Goal: Task Accomplishment & Management: Manage account settings

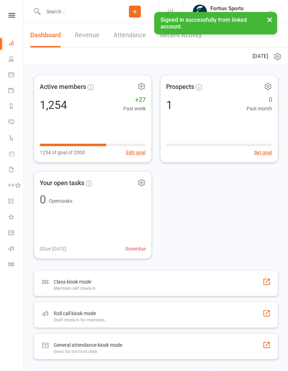
click at [15, 16] on link at bounding box center [11, 15] width 25 height 5
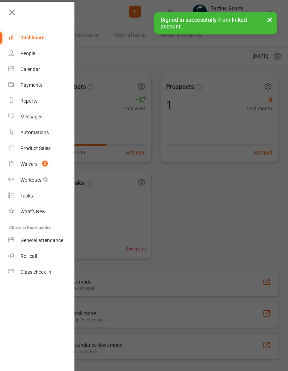
click at [99, 59] on div at bounding box center [144, 185] width 288 height 371
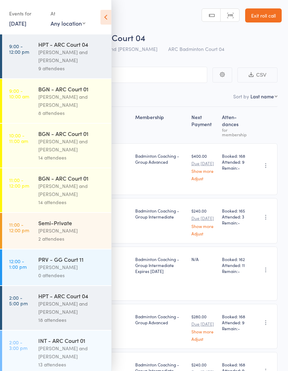
click at [74, 61] on div "[PERSON_NAME] and [PERSON_NAME]" at bounding box center [71, 56] width 67 height 16
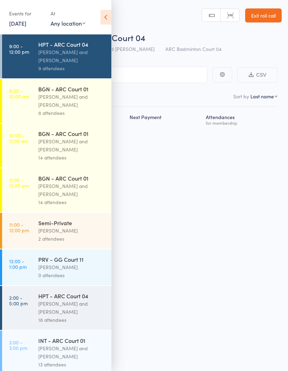
click at [105, 20] on icon at bounding box center [105, 17] width 11 height 15
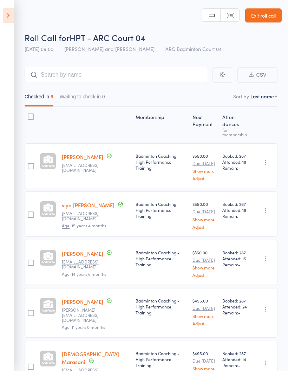
click at [13, 19] on icon at bounding box center [8, 15] width 11 height 15
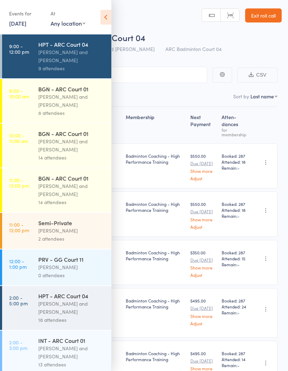
click at [72, 107] on div "[PERSON_NAME] and [PERSON_NAME]" at bounding box center [71, 101] width 67 height 16
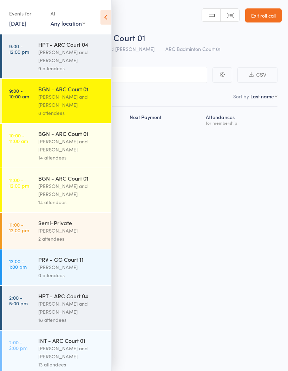
click at [107, 19] on icon at bounding box center [105, 17] width 11 height 15
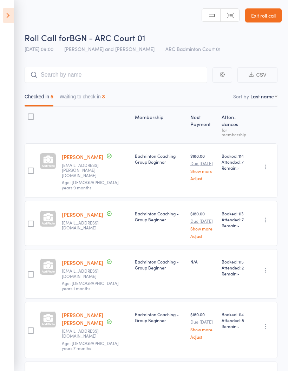
click at [105, 98] on div "3" at bounding box center [103, 97] width 3 height 6
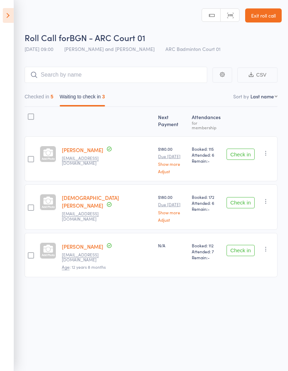
click at [268, 150] on icon "button" at bounding box center [265, 153] width 7 height 7
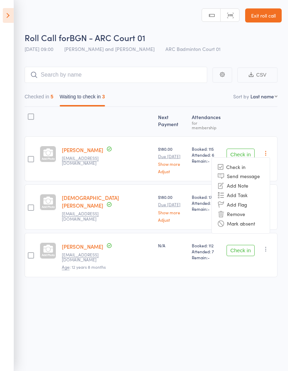
click at [255, 221] on li "Mark absent" at bounding box center [241, 223] width 58 height 9
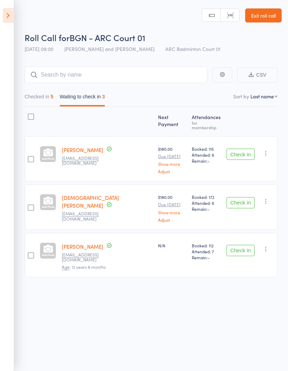
click at [269, 199] on icon "button" at bounding box center [265, 201] width 7 height 7
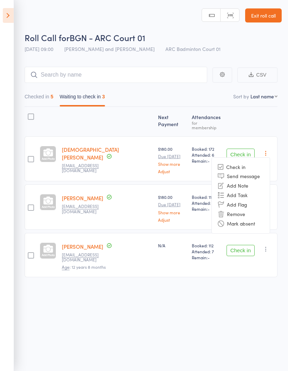
click at [254, 129] on div "Next Payment Atten­dances for membership [PERSON_NAME] [PERSON_NAME][EMAIL_ADDR…" at bounding box center [151, 193] width 253 height 173
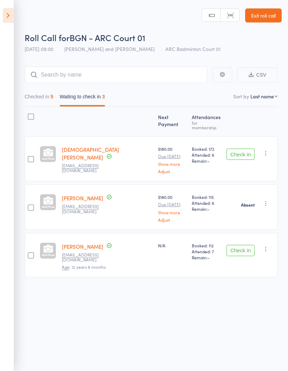
click at [268, 152] on icon "button" at bounding box center [265, 153] width 7 height 7
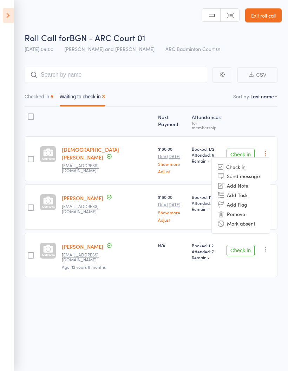
click at [255, 220] on li "Mark absent" at bounding box center [241, 223] width 58 height 9
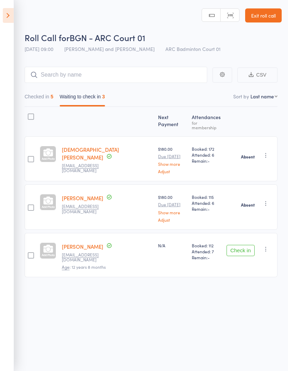
click at [263, 246] on icon "button" at bounding box center [265, 248] width 7 height 7
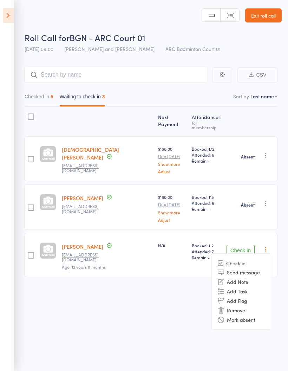
click at [248, 315] on li "Mark absent" at bounding box center [241, 319] width 58 height 9
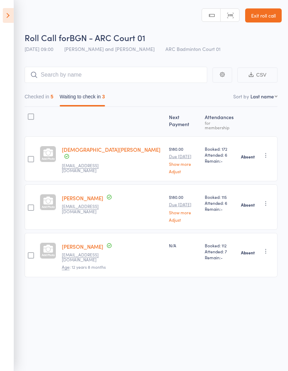
click at [8, 16] on icon at bounding box center [8, 15] width 11 height 15
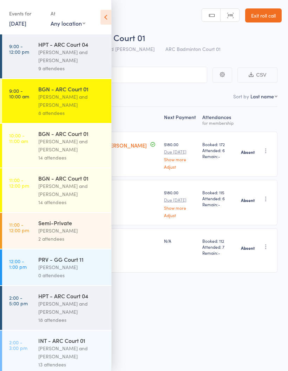
click at [75, 148] on div "[PERSON_NAME] and [PERSON_NAME]" at bounding box center [71, 145] width 67 height 16
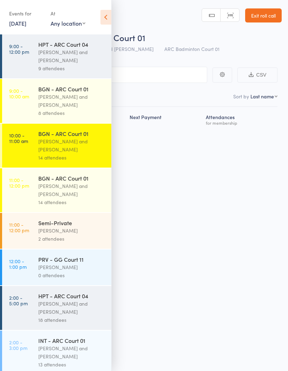
click at [110, 17] on icon at bounding box center [105, 17] width 11 height 15
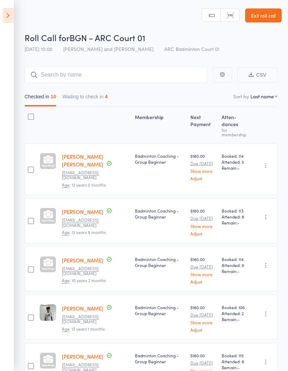
click at [107, 98] on button "Waiting to check in 4" at bounding box center [85, 98] width 45 height 16
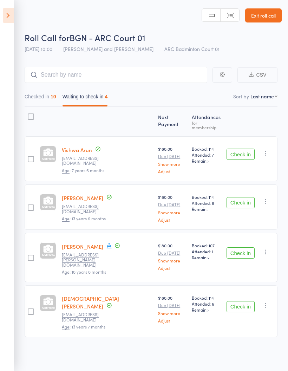
click at [268, 150] on icon "button" at bounding box center [265, 153] width 7 height 7
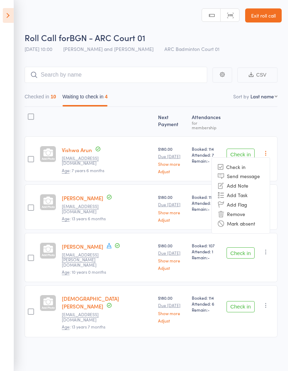
click at [258, 219] on li "Mark absent" at bounding box center [241, 223] width 58 height 9
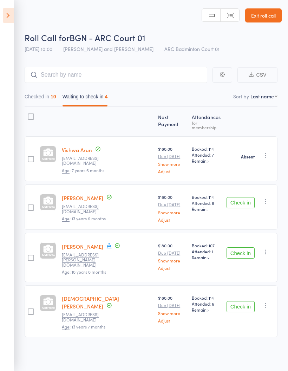
click at [269, 199] on icon "button" at bounding box center [265, 201] width 7 height 7
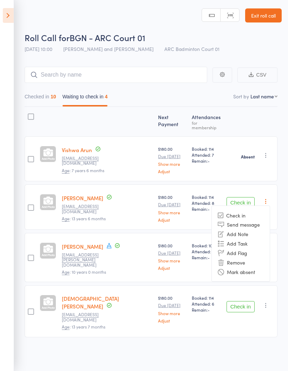
click at [252, 269] on li "Mark absent" at bounding box center [241, 271] width 58 height 9
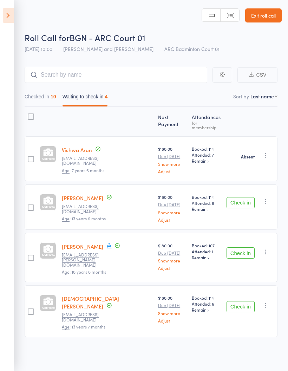
click at [268, 248] on icon "button" at bounding box center [265, 251] width 7 height 7
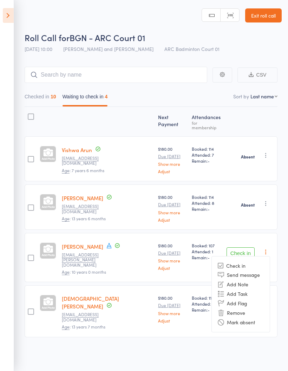
click at [249, 318] on li "Mark absent" at bounding box center [241, 321] width 58 height 9
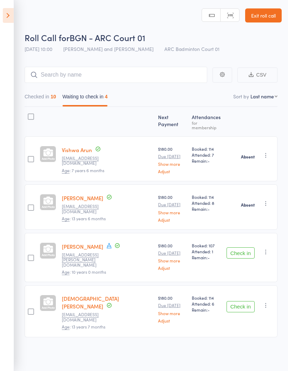
click at [268, 302] on icon "button" at bounding box center [265, 305] width 7 height 7
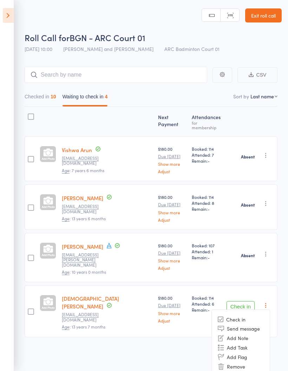
click at [249, 371] on li "Mark absent" at bounding box center [241, 375] width 58 height 9
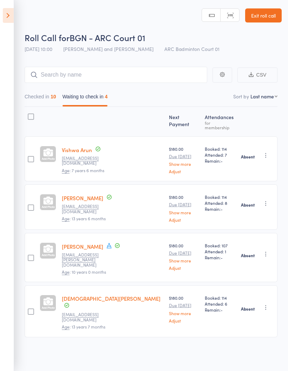
click at [11, 19] on icon at bounding box center [8, 15] width 11 height 15
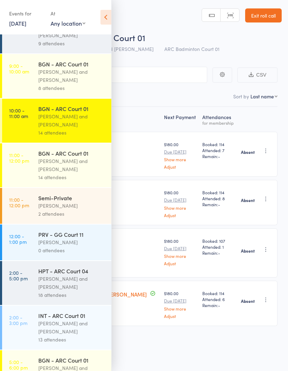
scroll to position [29, 0]
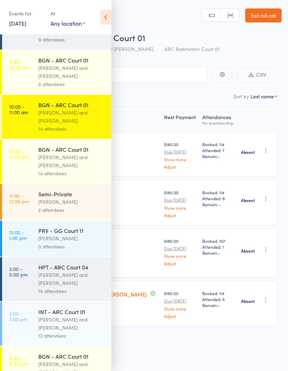
click at [76, 161] on div "[PERSON_NAME] and [PERSON_NAME]" at bounding box center [71, 161] width 67 height 16
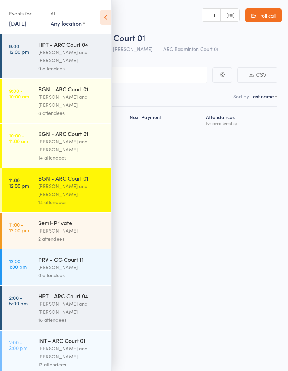
click at [106, 19] on icon at bounding box center [105, 17] width 11 height 15
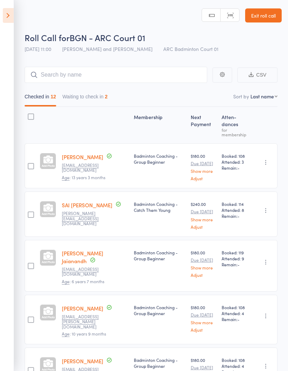
click at [100, 99] on button "Waiting to check in 2" at bounding box center [85, 98] width 45 height 16
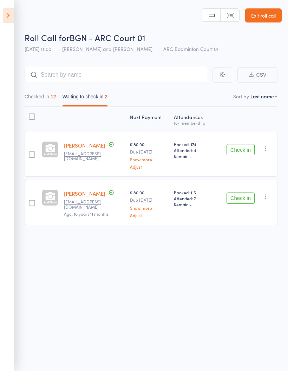
click at [270, 146] on button "button" at bounding box center [266, 148] width 8 height 8
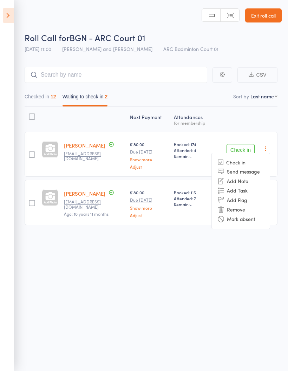
click at [253, 221] on li "Mark absent" at bounding box center [241, 218] width 58 height 9
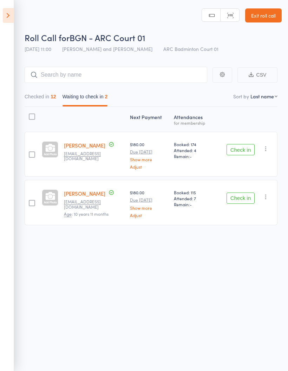
click at [270, 196] on button "button" at bounding box center [266, 196] width 8 height 8
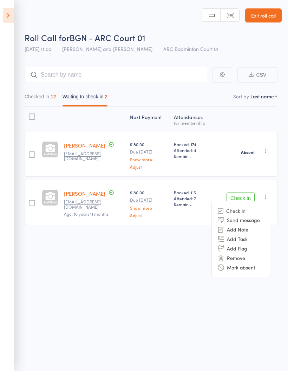
click at [253, 270] on li "Mark absent" at bounding box center [241, 266] width 58 height 9
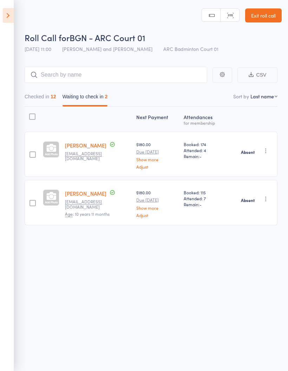
click at [13, 18] on icon at bounding box center [8, 15] width 11 height 15
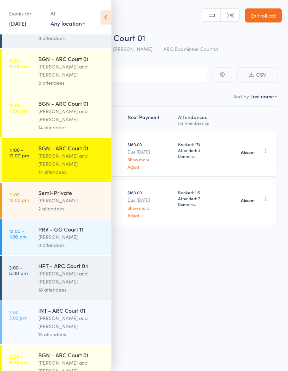
scroll to position [70, 0]
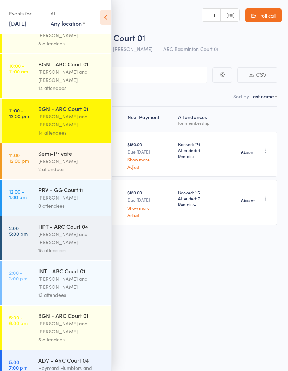
click at [81, 170] on div "2 attendees" at bounding box center [71, 169] width 67 height 8
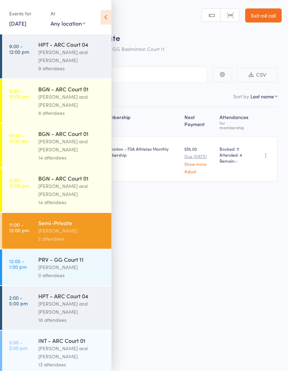
click at [110, 20] on icon at bounding box center [105, 17] width 11 height 15
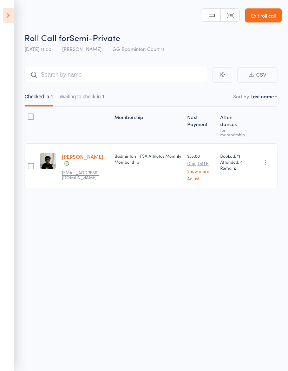
click at [9, 18] on icon at bounding box center [8, 15] width 11 height 15
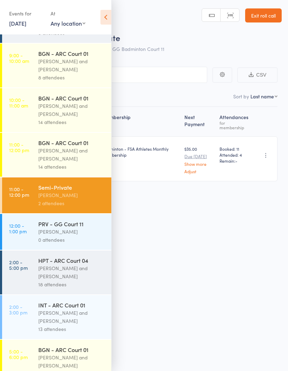
scroll to position [35, 0]
click at [71, 272] on div "[PERSON_NAME] and [PERSON_NAME]" at bounding box center [71, 272] width 67 height 16
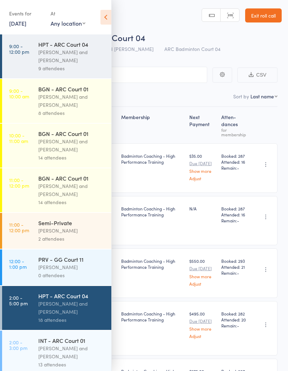
click at [108, 16] on icon at bounding box center [105, 17] width 11 height 15
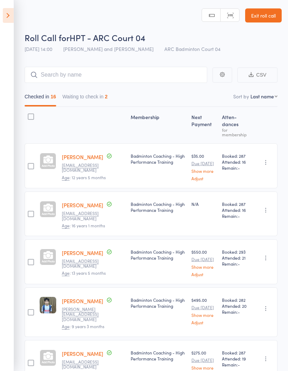
click at [108, 99] on button "Waiting to check in 2" at bounding box center [85, 98] width 45 height 16
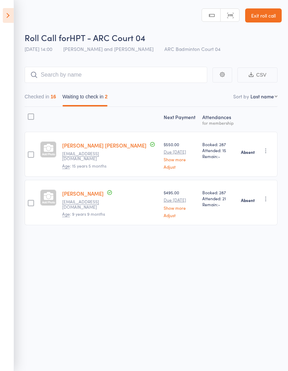
click at [10, 15] on icon at bounding box center [8, 15] width 11 height 15
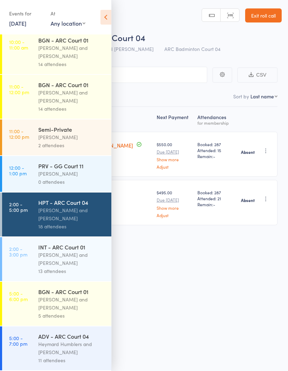
scroll to position [100, 0]
click at [63, 267] on div "13 attendees" at bounding box center [71, 271] width 67 height 8
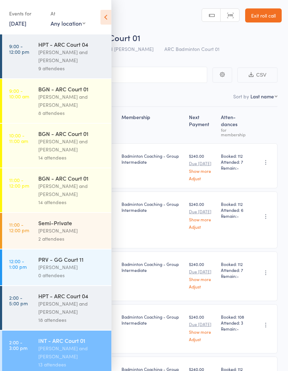
click at [107, 21] on icon at bounding box center [105, 17] width 11 height 15
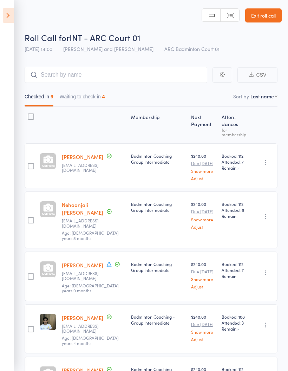
click at [96, 97] on button "Waiting to check in 4" at bounding box center [82, 98] width 45 height 16
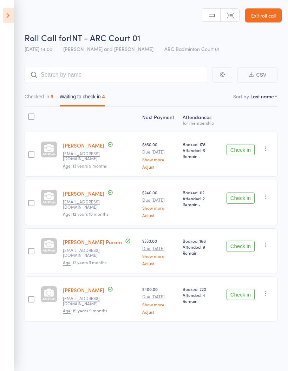
click at [269, 150] on icon "button" at bounding box center [265, 148] width 7 height 7
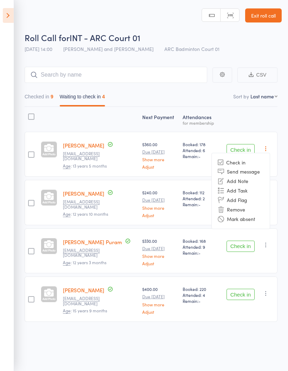
click at [260, 220] on li "Mark absent" at bounding box center [241, 218] width 58 height 9
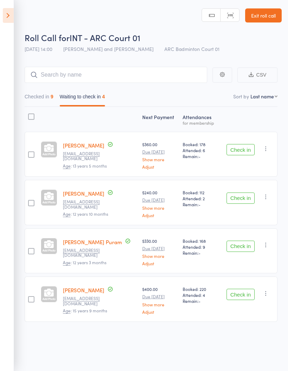
click at [269, 200] on icon "button" at bounding box center [265, 196] width 7 height 7
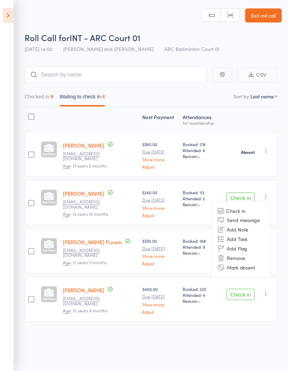
click at [249, 270] on li "Mark absent" at bounding box center [241, 266] width 58 height 9
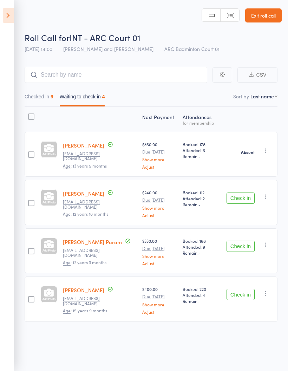
click at [267, 248] on icon "button" at bounding box center [265, 244] width 7 height 7
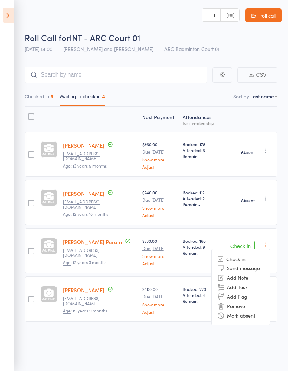
click at [253, 318] on li "Mark absent" at bounding box center [241, 314] width 58 height 9
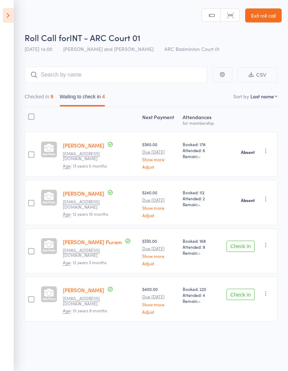
click at [269, 296] on icon "button" at bounding box center [265, 293] width 7 height 7
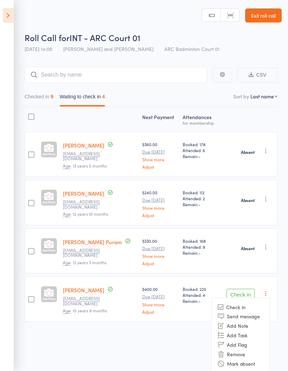
click at [252, 366] on li "Mark absent" at bounding box center [241, 363] width 58 height 9
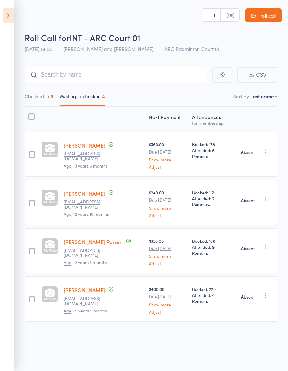
click at [11, 17] on icon at bounding box center [8, 15] width 11 height 15
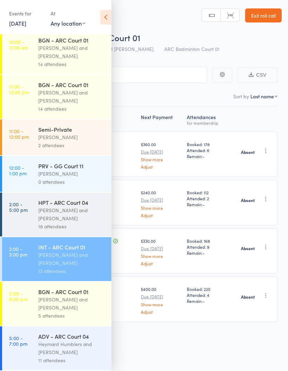
scroll to position [100, 0]
click at [57, 301] on div "[PERSON_NAME] and [PERSON_NAME]" at bounding box center [71, 303] width 67 height 16
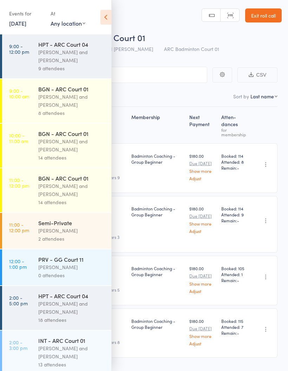
click at [107, 19] on icon at bounding box center [105, 17] width 11 height 15
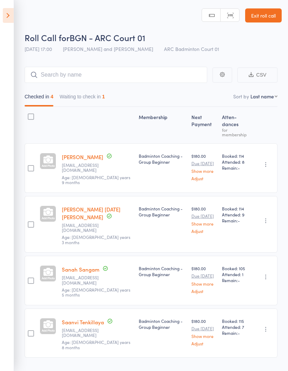
click at [94, 99] on button "Waiting to check in 1" at bounding box center [82, 98] width 45 height 16
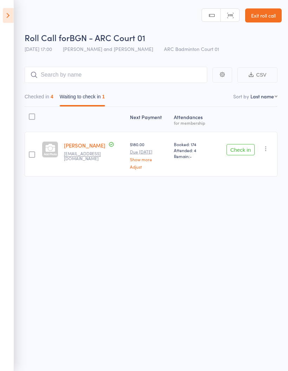
click at [264, 152] on icon "button" at bounding box center [265, 148] width 7 height 7
click at [256, 220] on li "Mark absent" at bounding box center [241, 218] width 58 height 9
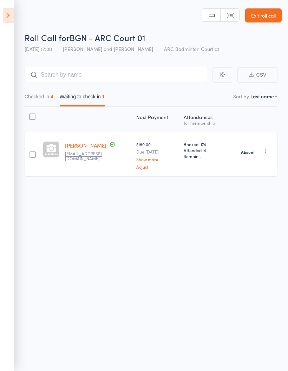
click at [13, 14] on icon at bounding box center [8, 15] width 11 height 15
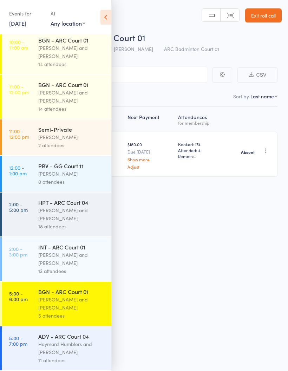
scroll to position [100, 0]
click at [66, 341] on div "Heymard Humblers and [PERSON_NAME]" at bounding box center [71, 348] width 67 height 16
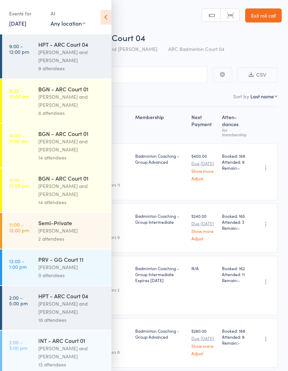
click at [105, 17] on icon at bounding box center [105, 17] width 11 height 15
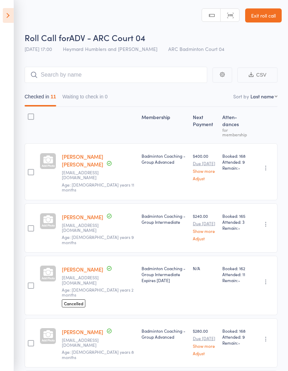
click at [82, 93] on button "Waiting to check in 0" at bounding box center [85, 98] width 45 height 16
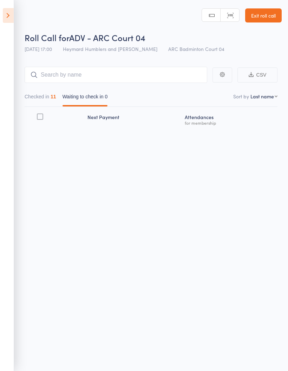
click at [10, 18] on icon at bounding box center [8, 15] width 11 height 15
